Goal: Navigation & Orientation: Find specific page/section

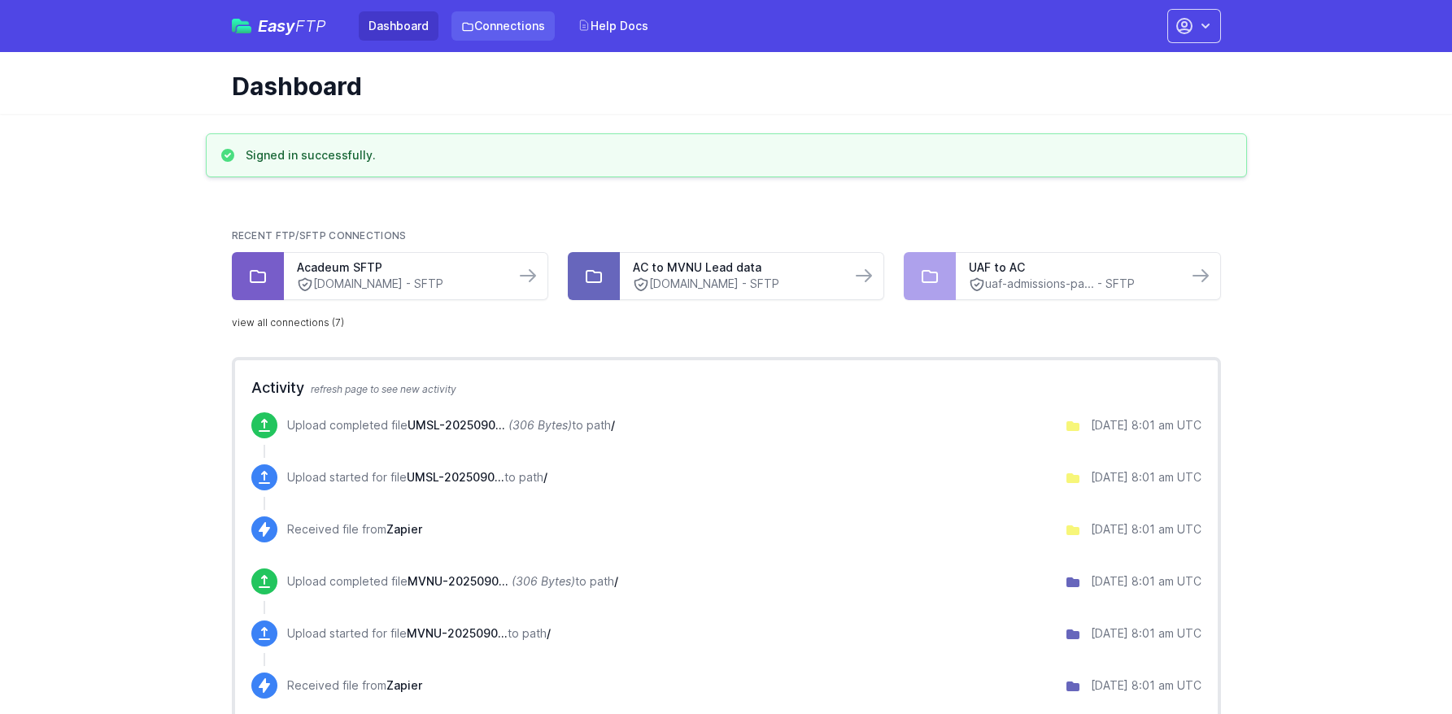
click at [530, 17] on link "Connections" at bounding box center [502, 25] width 103 height 29
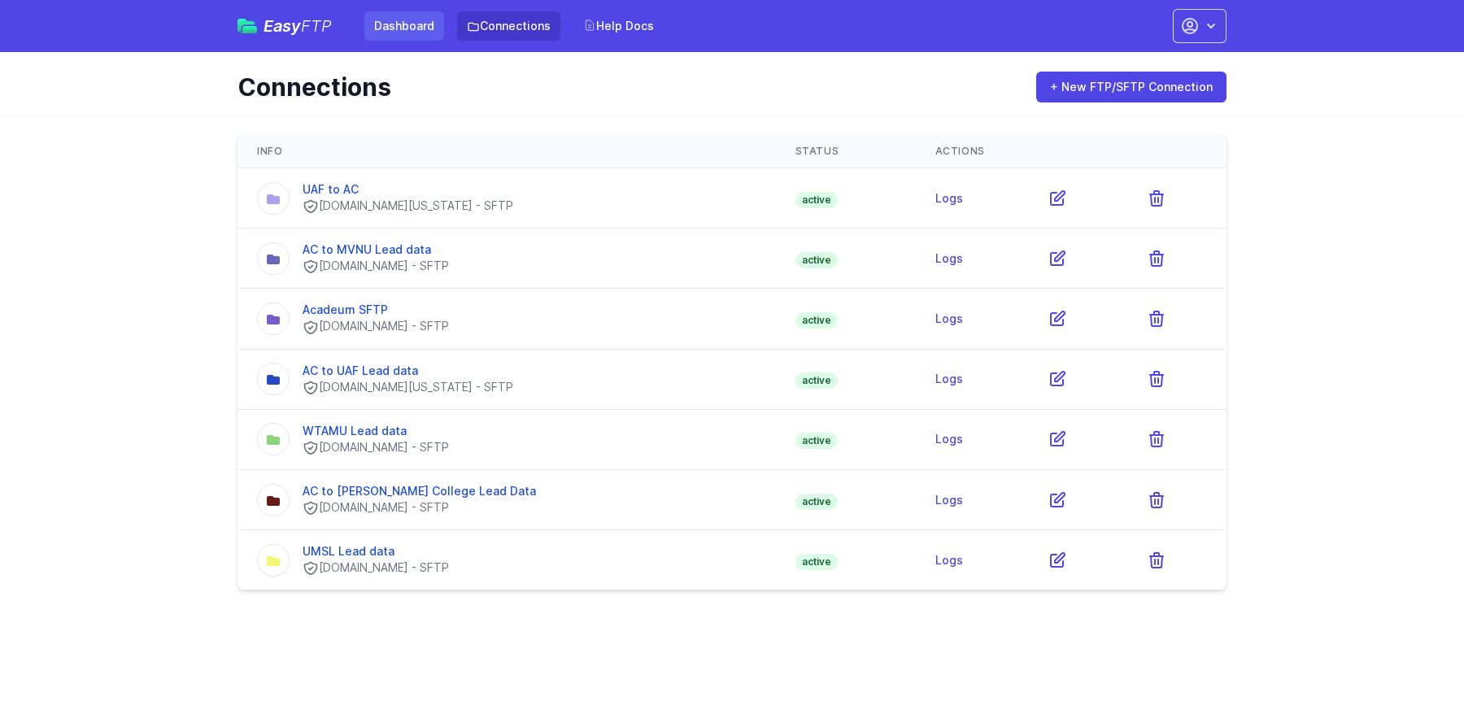
click at [422, 33] on link "Dashboard" at bounding box center [404, 25] width 80 height 29
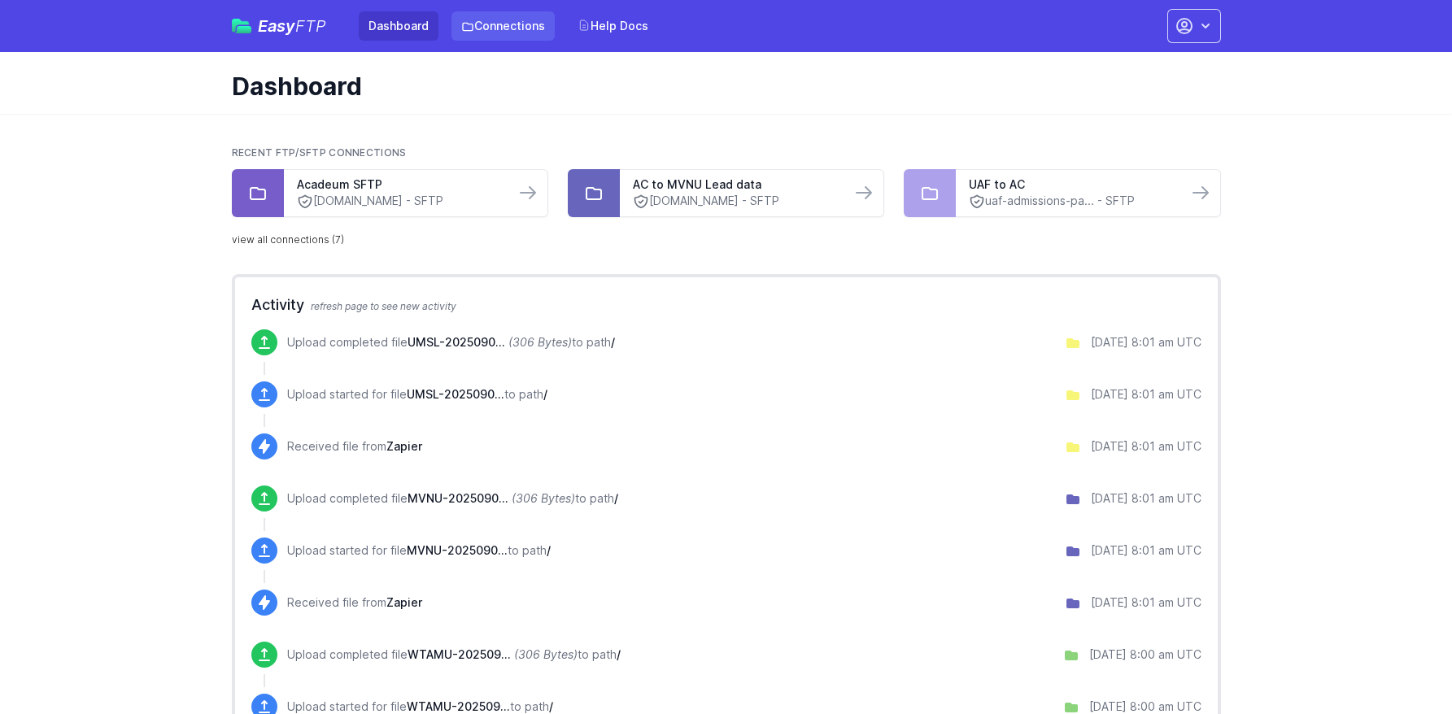
click at [470, 26] on icon at bounding box center [468, 27] width 10 height 7
